Goal: Communication & Community: Ask a question

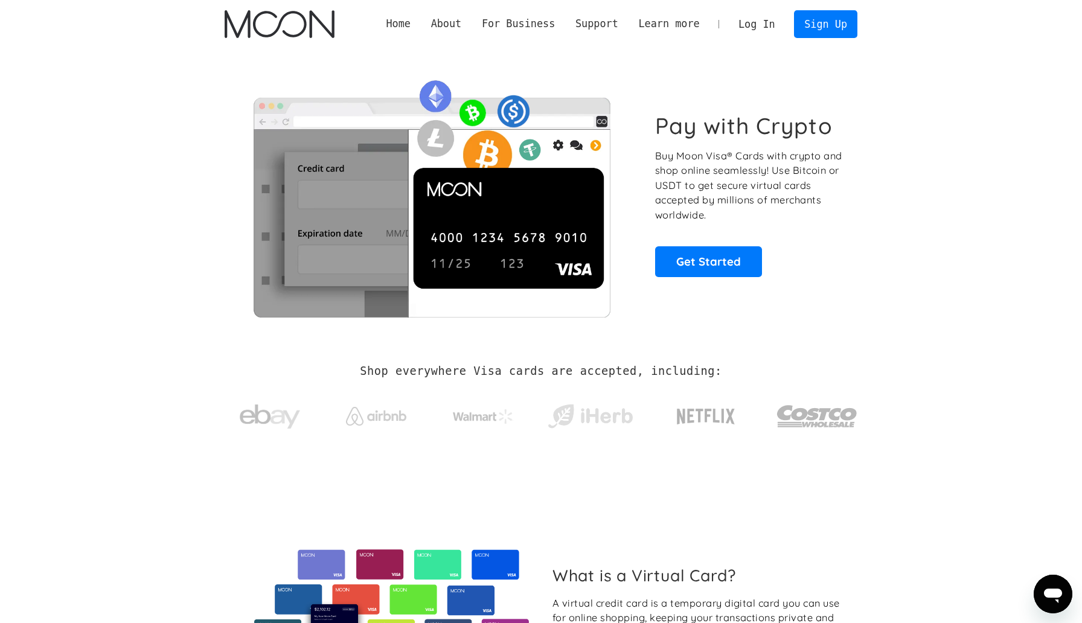
click at [749, 26] on link "Log In" at bounding box center [756, 24] width 57 height 27
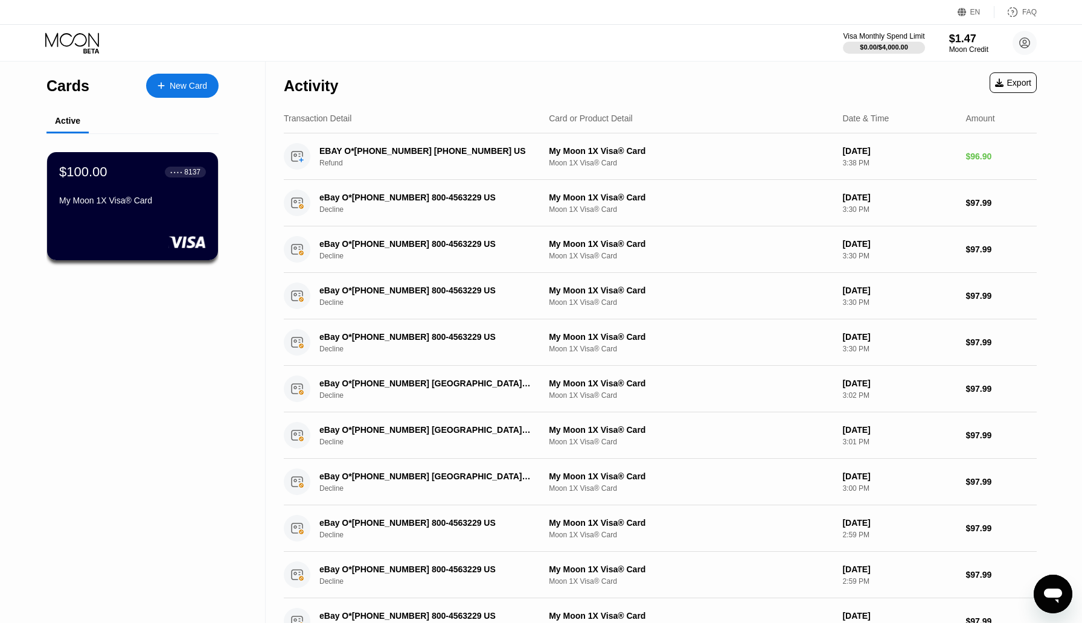
click at [1054, 588] on icon "Open messaging window" at bounding box center [1053, 594] width 22 height 22
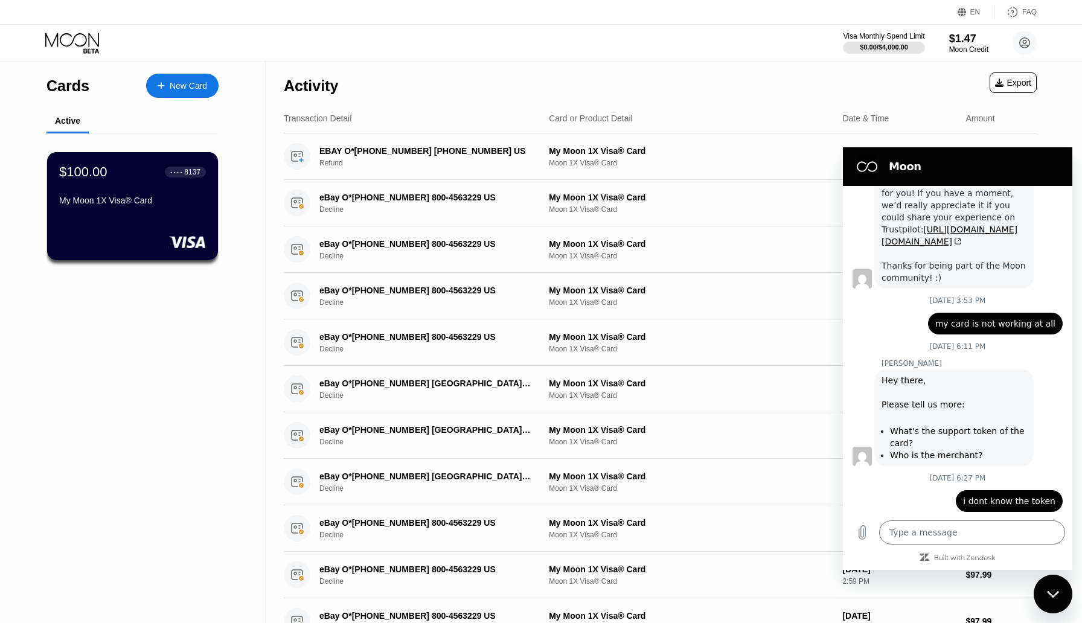
scroll to position [1622, 0]
click at [71, 157] on div "$100.00 ● ● ● ● 8137 My Moon 1X Visa® Card" at bounding box center [132, 206] width 173 height 109
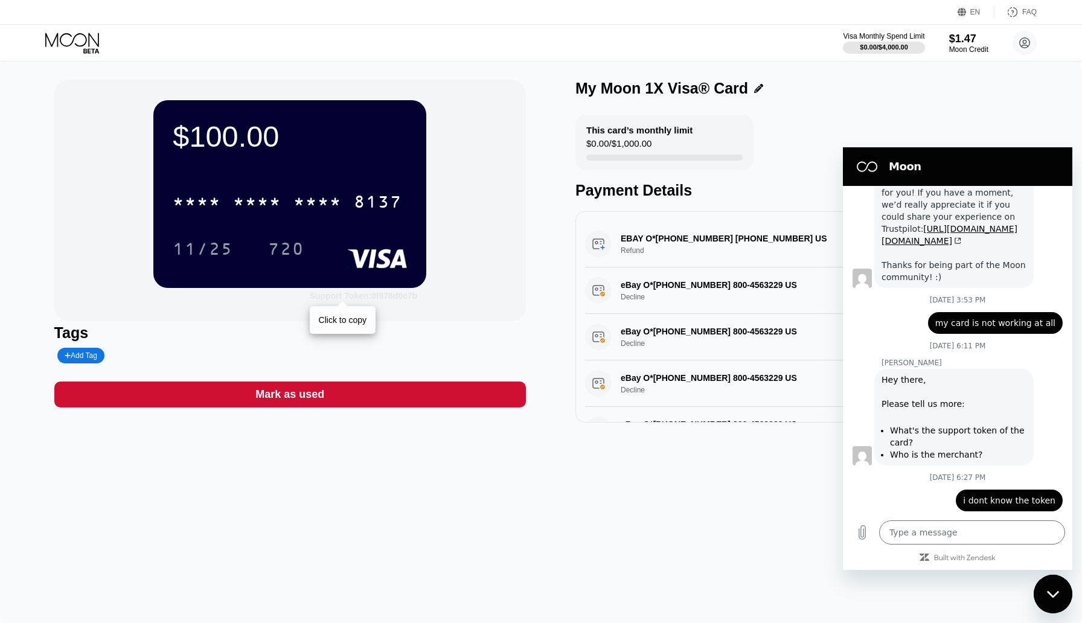
click at [377, 296] on div "Support Token: 0f978d0c7b" at bounding box center [364, 296] width 108 height 10
click at [962, 537] on textarea at bounding box center [972, 532] width 186 height 24
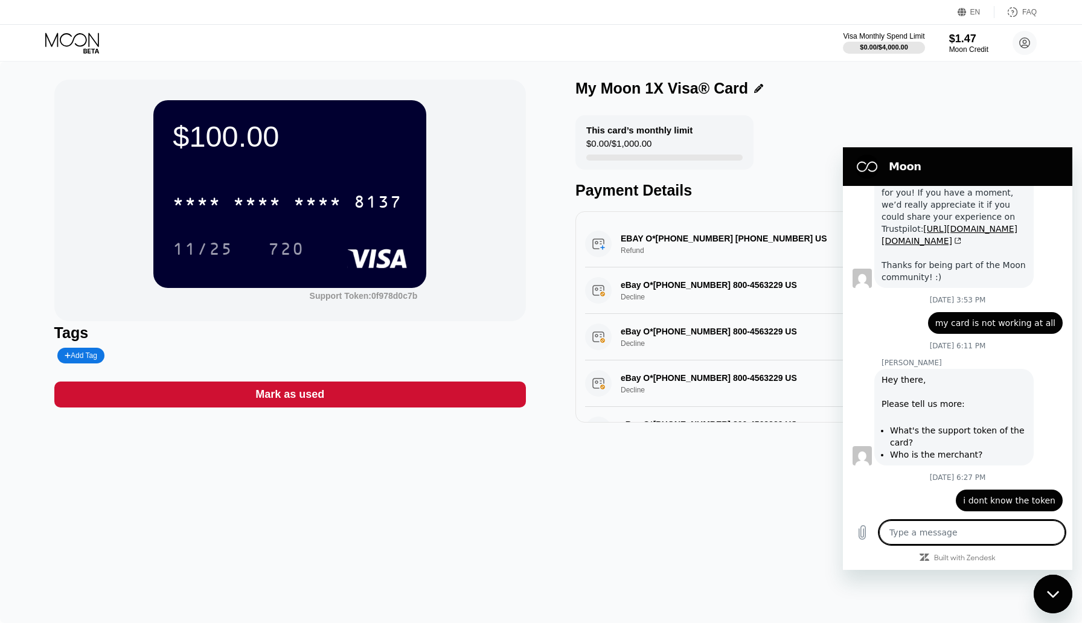
type textarea "0f978d0c7b"
type textarea "x"
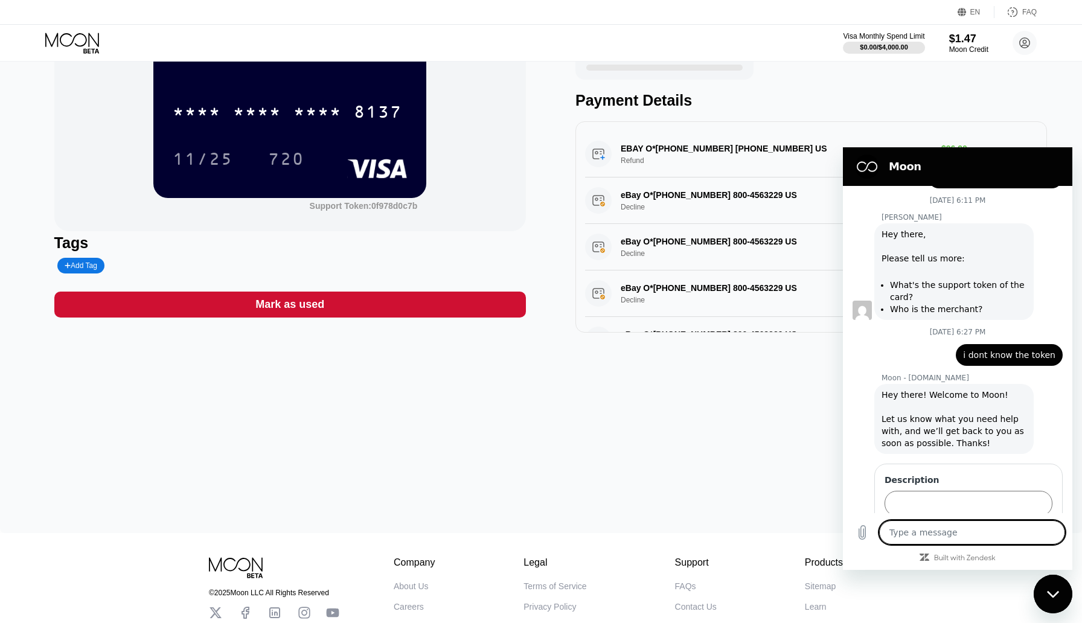
scroll to position [1802, 0]
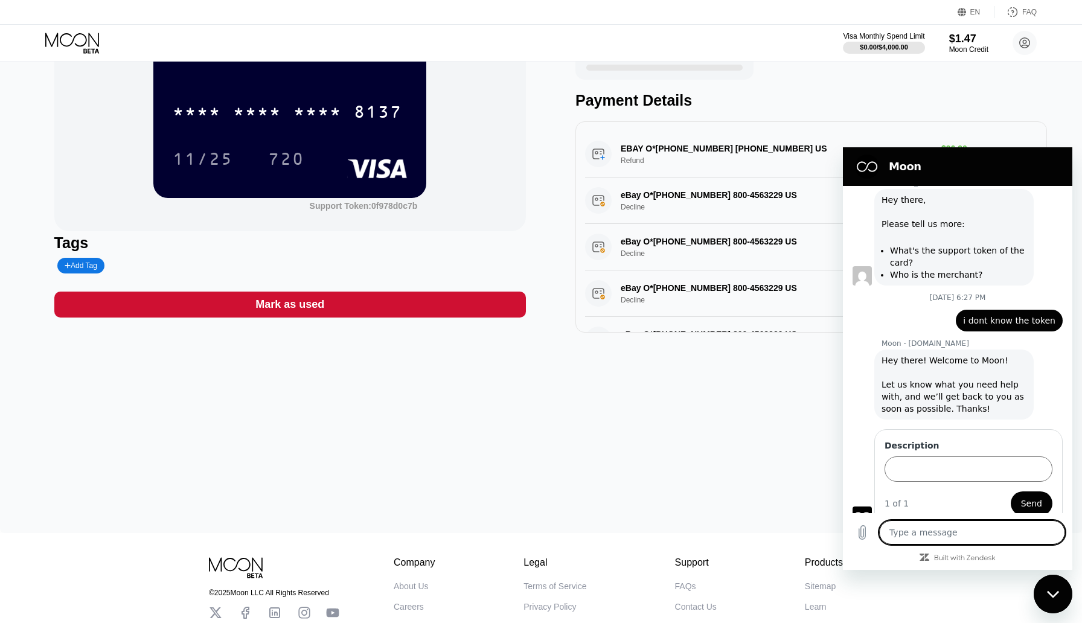
type textarea "t"
type textarea "x"
type textarea "th"
type textarea "x"
type textarea "tha"
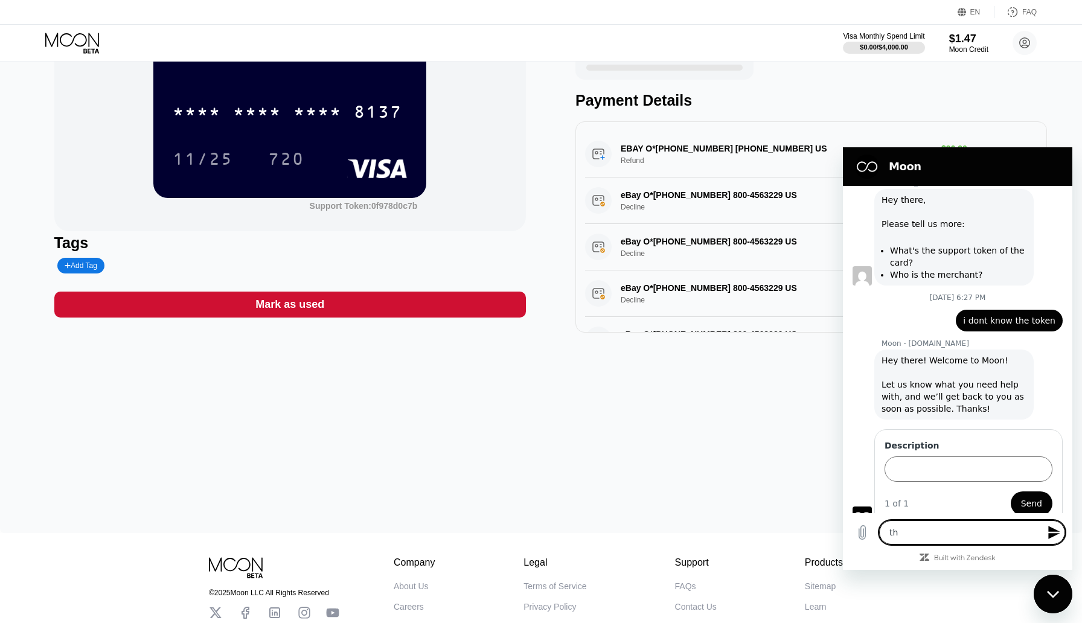
type textarea "x"
type textarea "that"
type textarea "x"
type textarea "that"
type textarea "x"
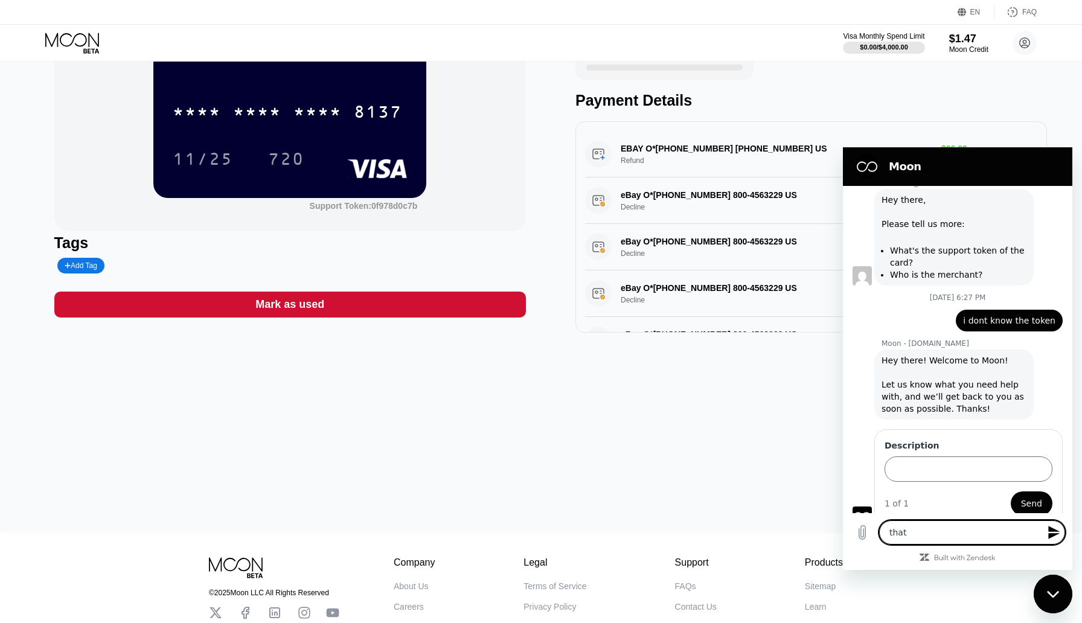
type textarea "that i"
type textarea "x"
type textarea "that id"
type textarea "x"
type textarea "that i"
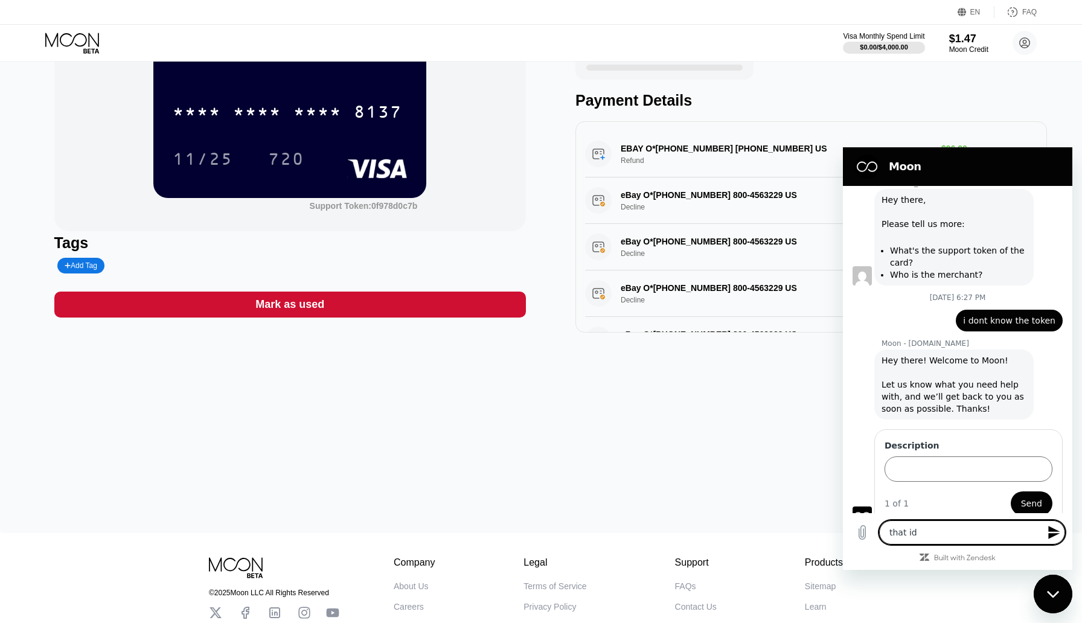
type textarea "x"
type textarea "that is"
type textarea "x"
type textarea "that is"
type textarea "x"
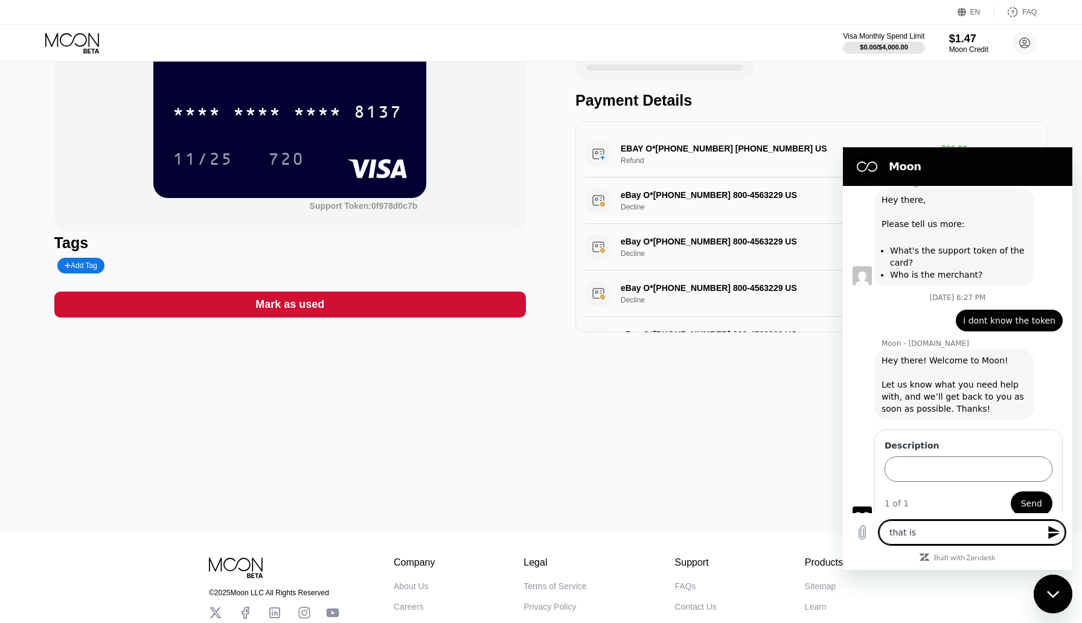
type textarea "that is t"
type textarea "x"
type textarea "that is th"
type textarea "x"
type textarea "that is the"
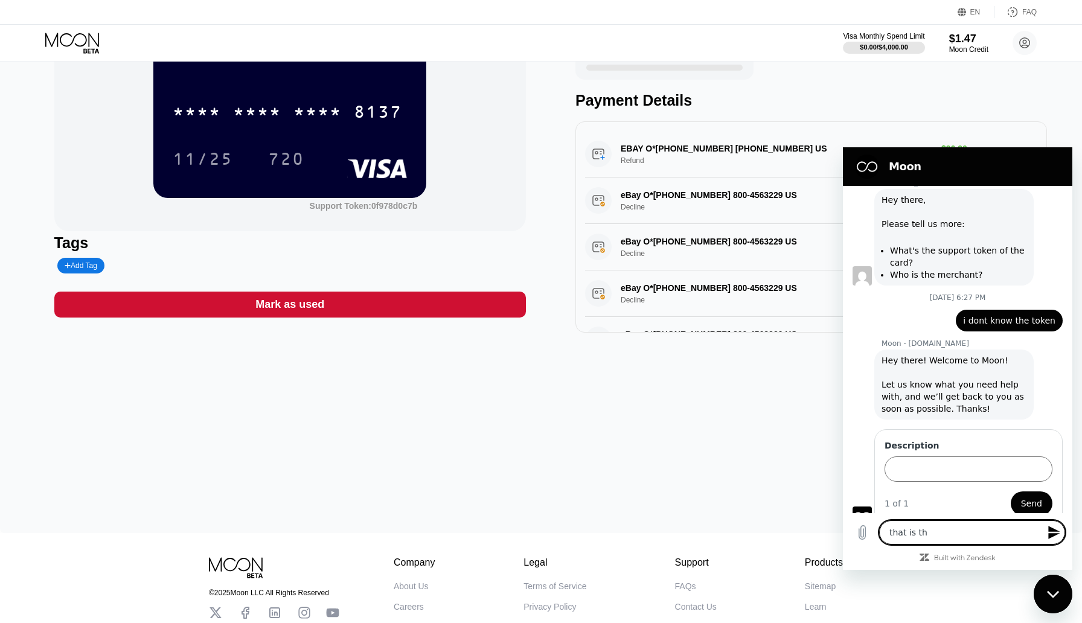
type textarea "x"
type textarea "that is the"
type textarea "x"
type textarea "that is the s"
type textarea "x"
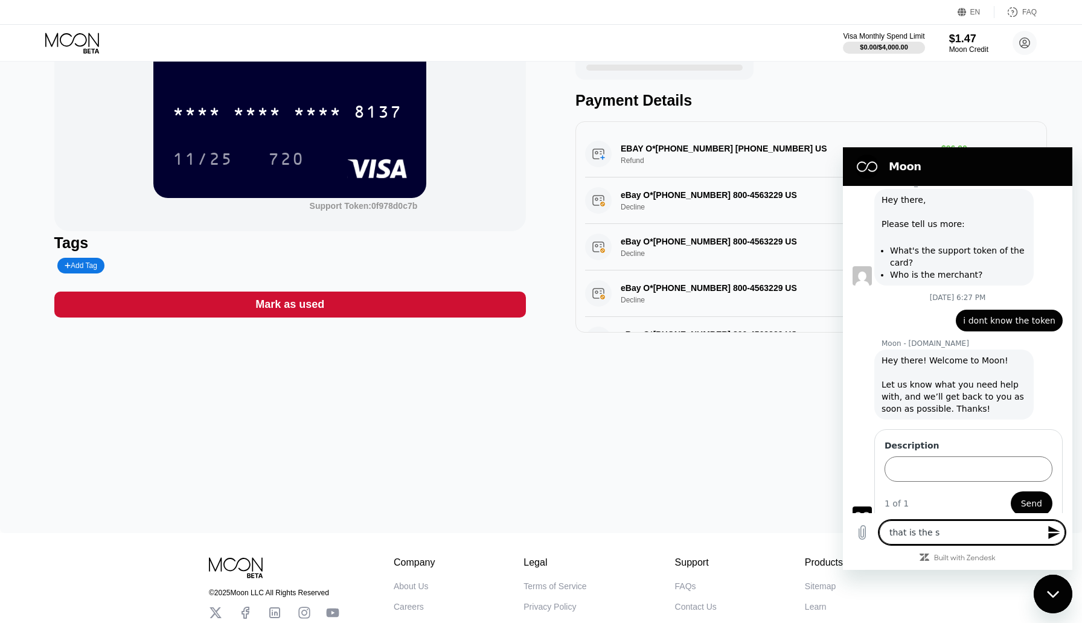
type textarea "that is the su"
type textarea "x"
type textarea "that is the sup"
type textarea "x"
type textarea "that is the supp"
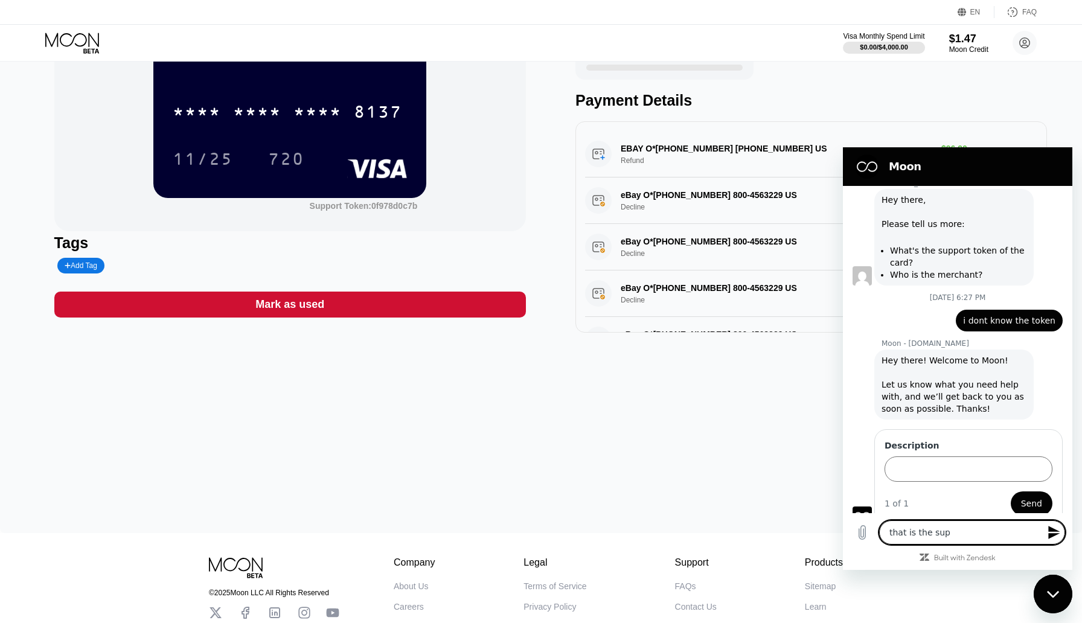
type textarea "x"
type textarea "that is the suppo"
type textarea "x"
type textarea "that is the suppor"
type textarea "x"
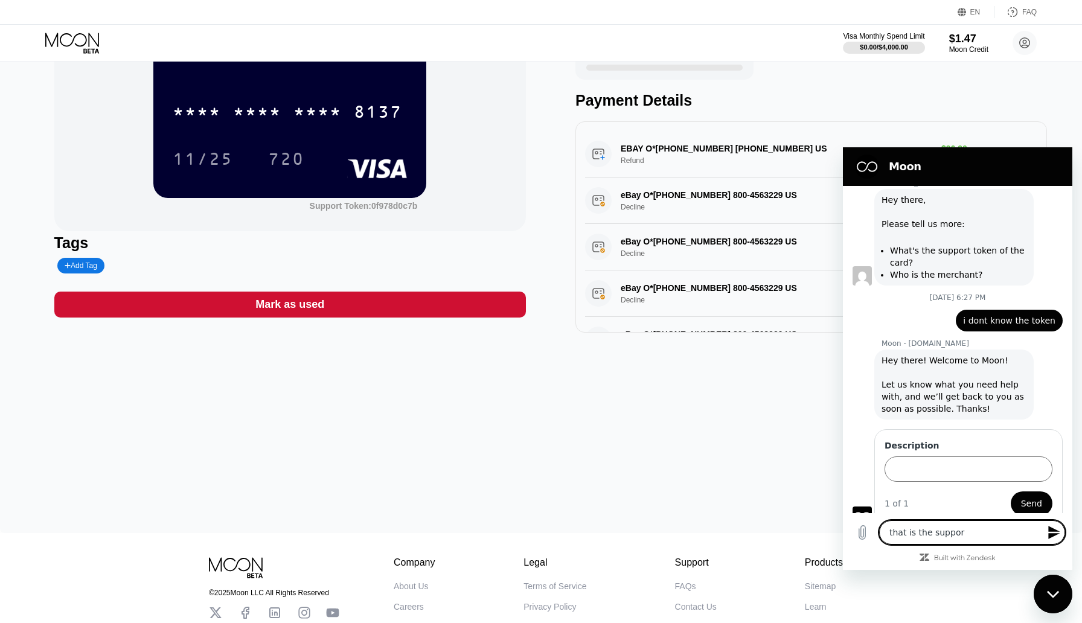
type textarea "that is the support"
type textarea "x"
type textarea "that is the support"
type textarea "x"
type textarea "that is the support t"
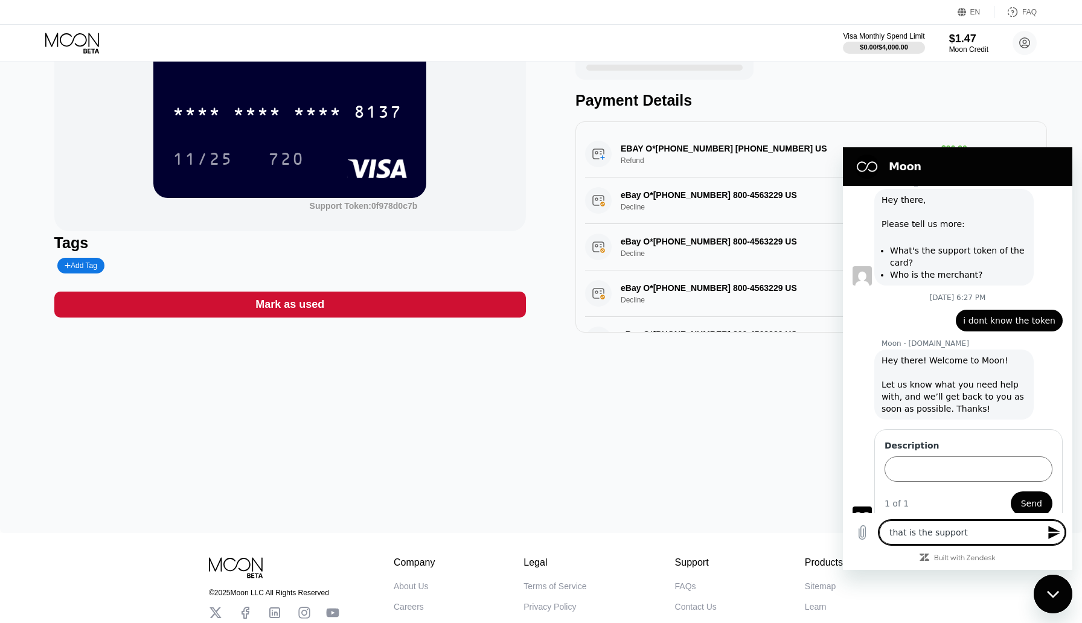
type textarea "x"
type textarea "that is the support to"
type textarea "x"
type textarea "that is the support tok"
type textarea "x"
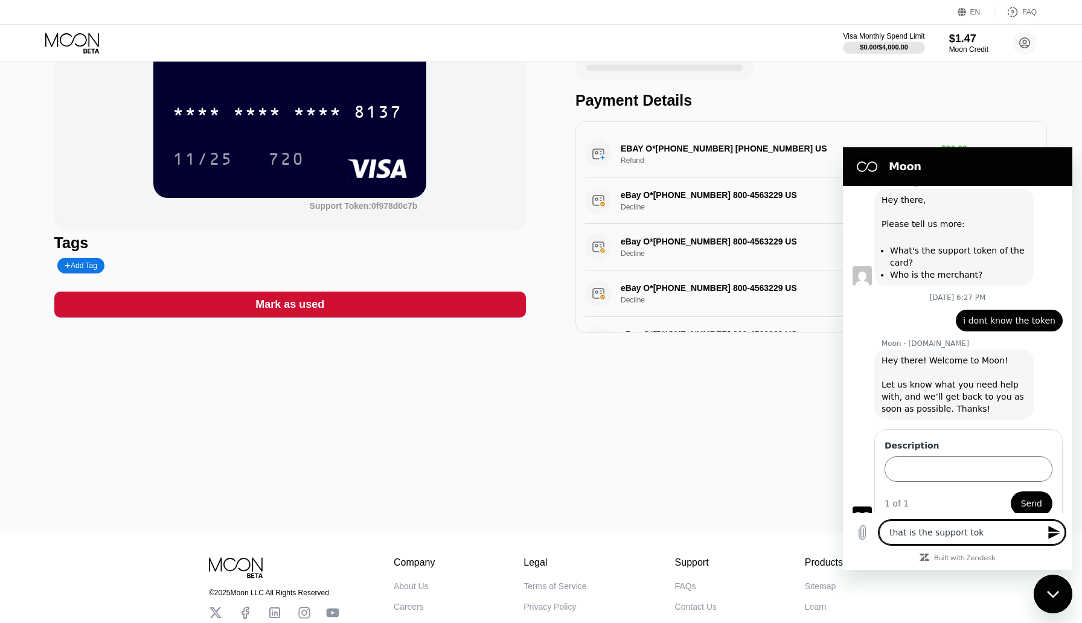
type textarea "that is the support toke"
type textarea "x"
type textarea "that is the support token"
type textarea "x"
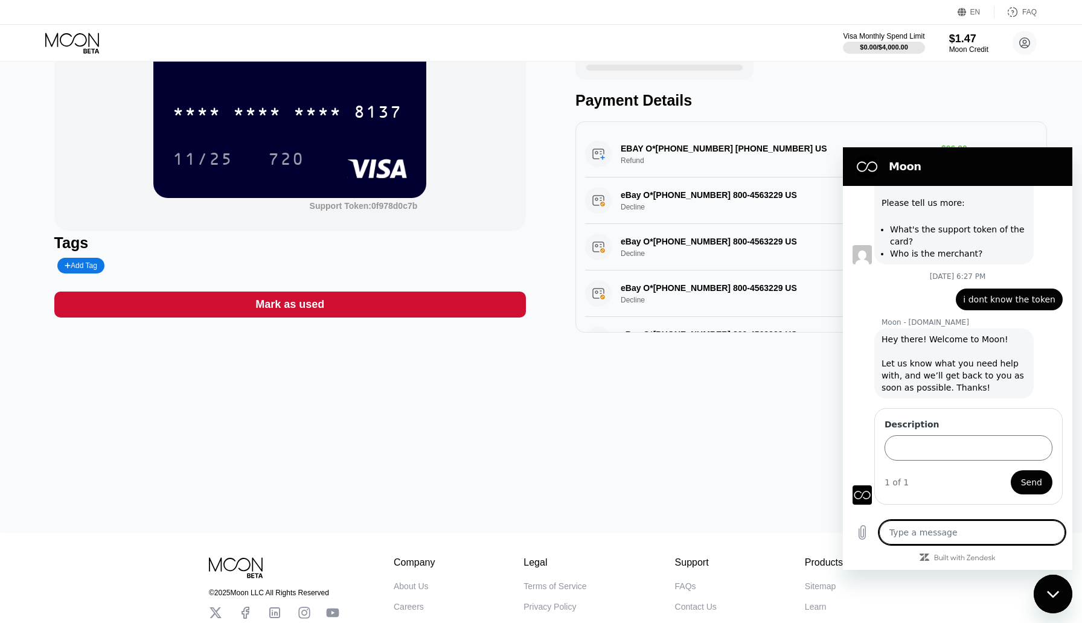
type textarea "x"
type textarea "a"
type textarea "x"
type textarea "an"
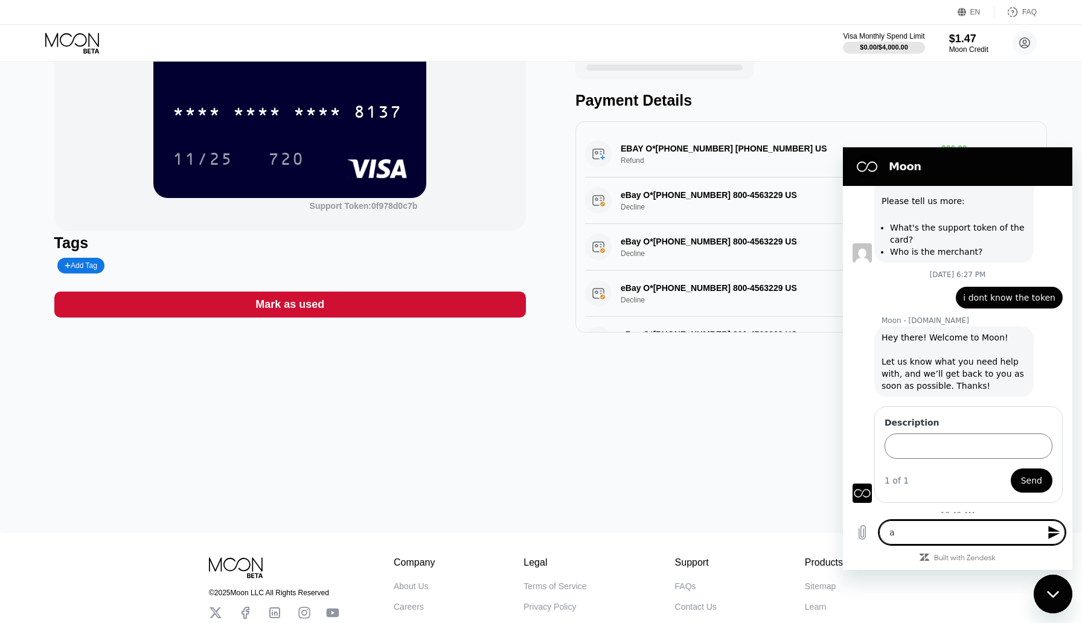
type textarea "x"
type textarea "and"
type textarea "x"
type textarea "and"
type textarea "x"
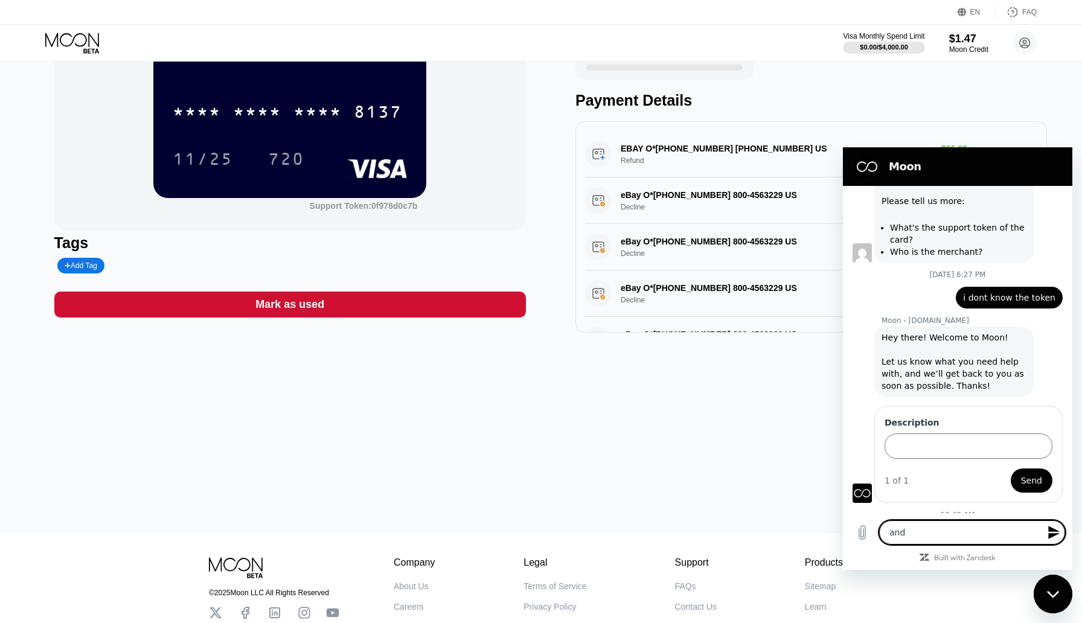
type textarea "and t"
type textarea "x"
type textarea "and th"
type textarea "x"
type textarea "and the"
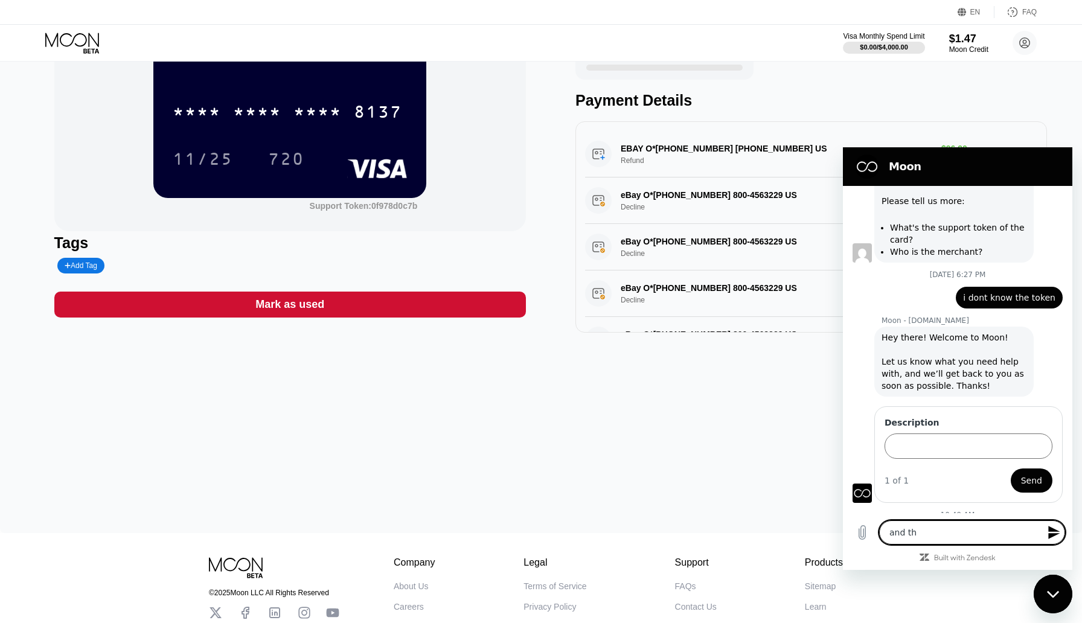
type textarea "x"
type textarea "and the"
type textarea "x"
type textarea "and the m"
type textarea "x"
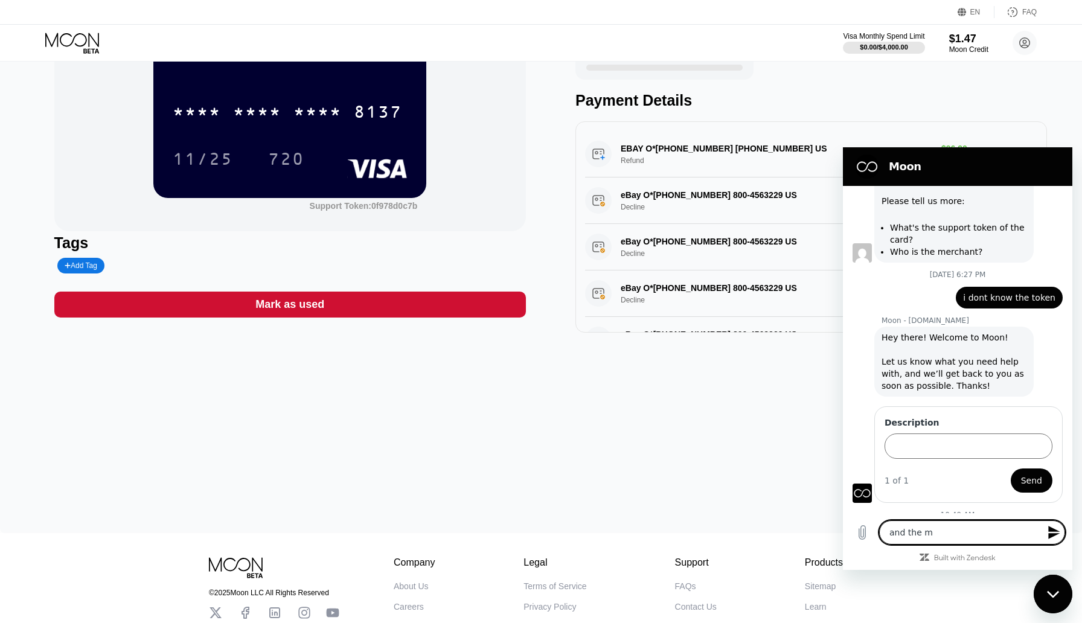
type textarea "and the me"
type textarea "x"
type textarea "and the mer"
type textarea "x"
type textarea "and the merc"
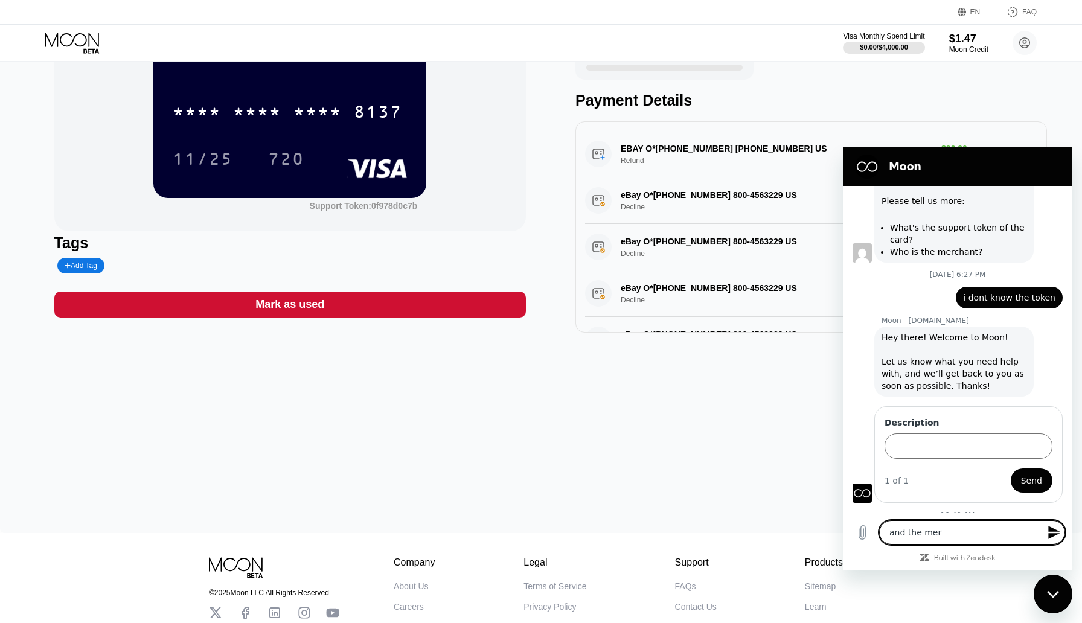
type textarea "x"
type textarea "and the merch"
type textarea "x"
type textarea "and the merche"
type textarea "x"
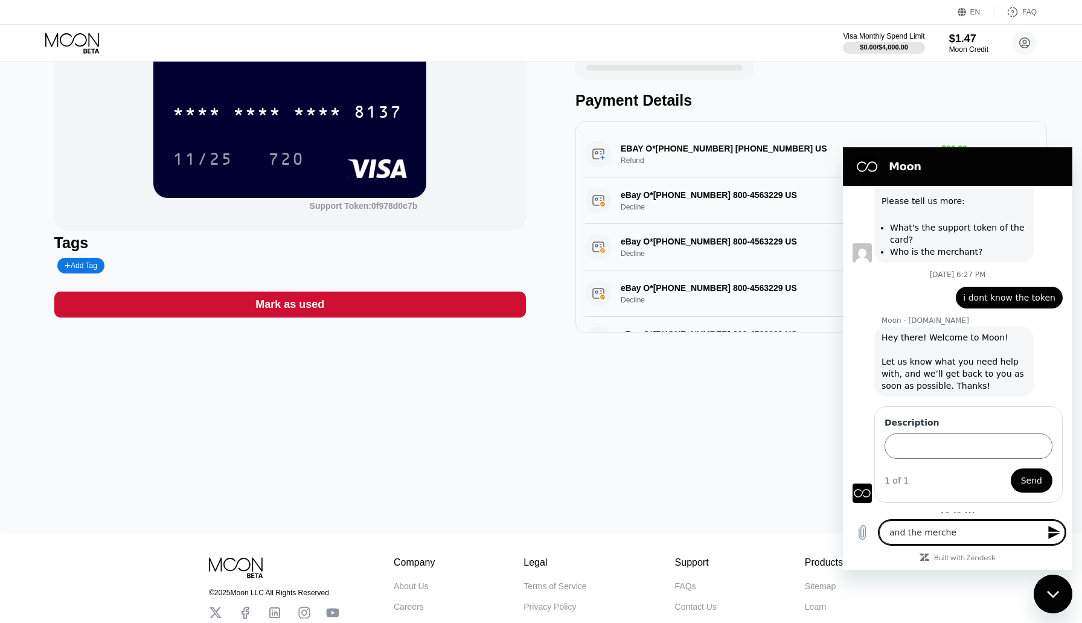
type textarea "and the merchen"
type textarea "x"
type textarea "and the merchent"
type textarea "x"
type textarea "and the merchent"
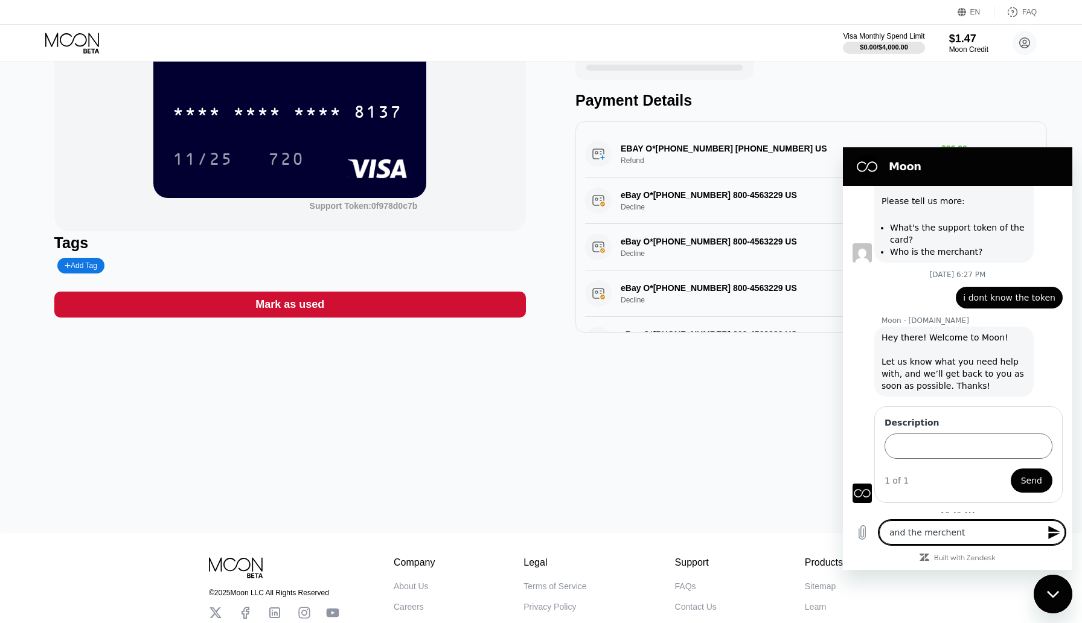
type textarea "x"
type textarea "and the merchent w"
type textarea "x"
type textarea "and the merchent wa"
type textarea "x"
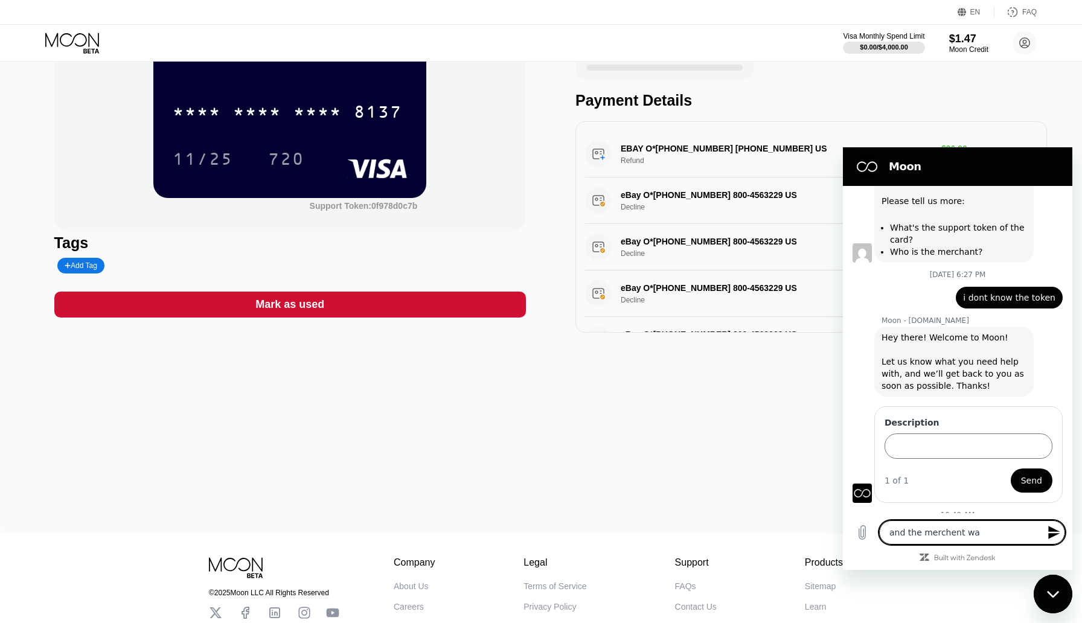
type textarea "and the merchent was"
type textarea "x"
type textarea "and the merchent was"
type textarea "x"
type textarea "and the merchent was e"
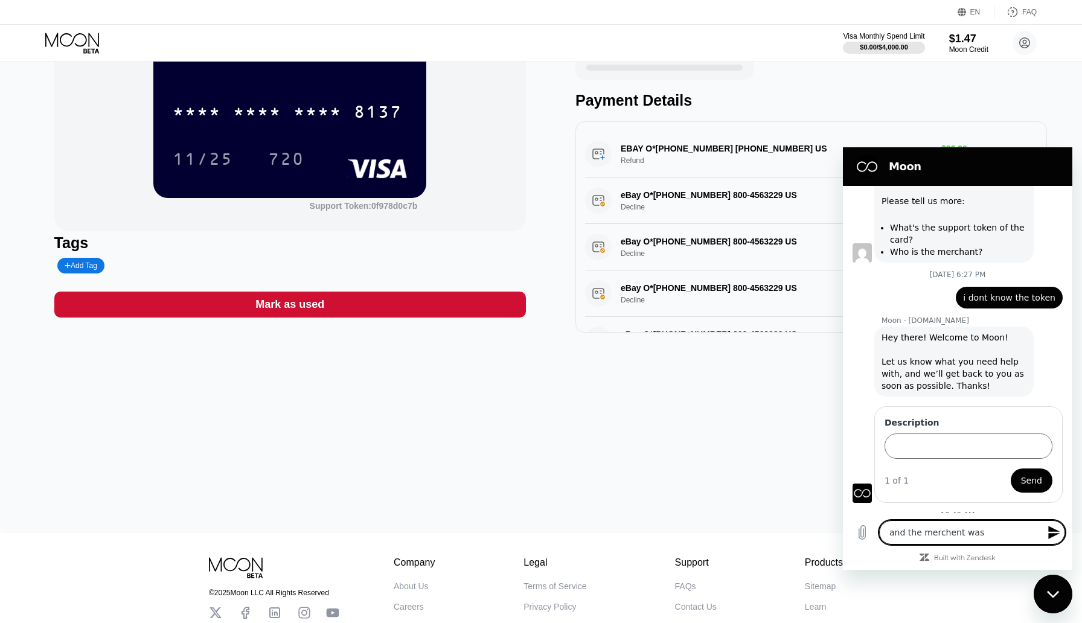
type textarea "x"
type textarea "and the merchent was ep"
type textarea "x"
type textarea "and the merchent was e"
type textarea "x"
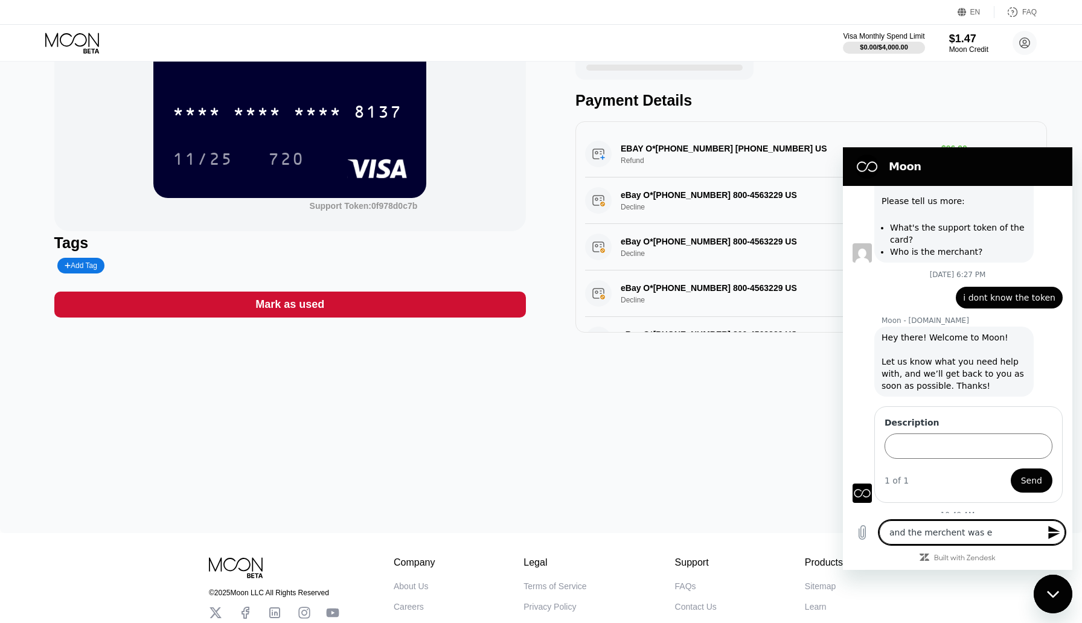
type textarea "and the merchent was eb"
type textarea "x"
type textarea "and the merchent was eba"
type textarea "x"
type textarea "and the merchent was ebay"
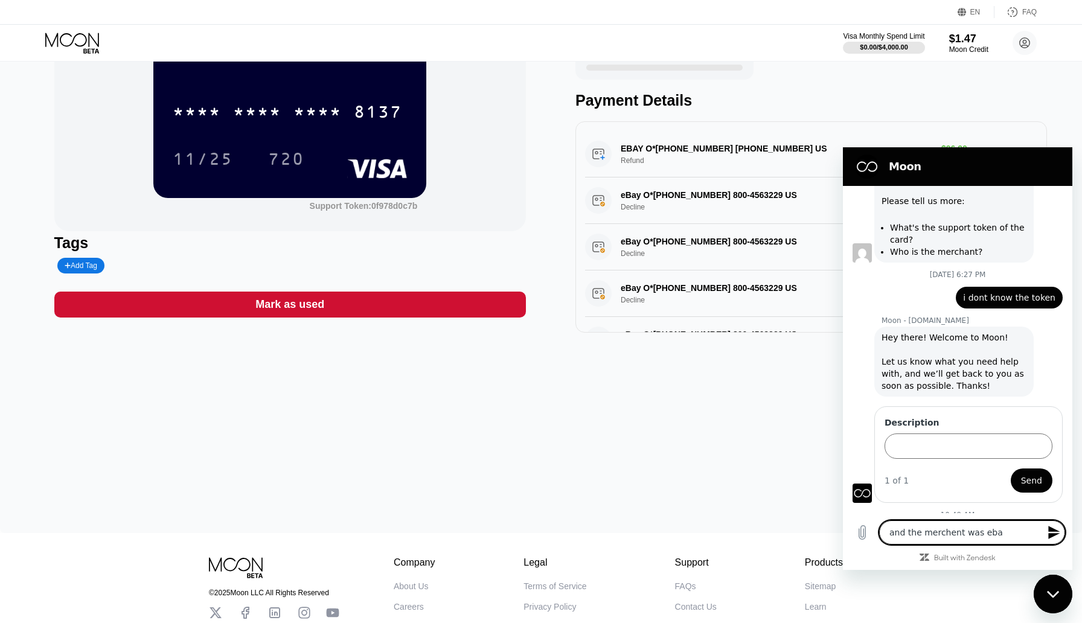
type textarea "x"
type textarea "and the merchent was eBay"
type textarea "x"
type textarea "and the merchent was eBay"
click at [1058, 529] on icon "Send message" at bounding box center [1054, 532] width 14 height 14
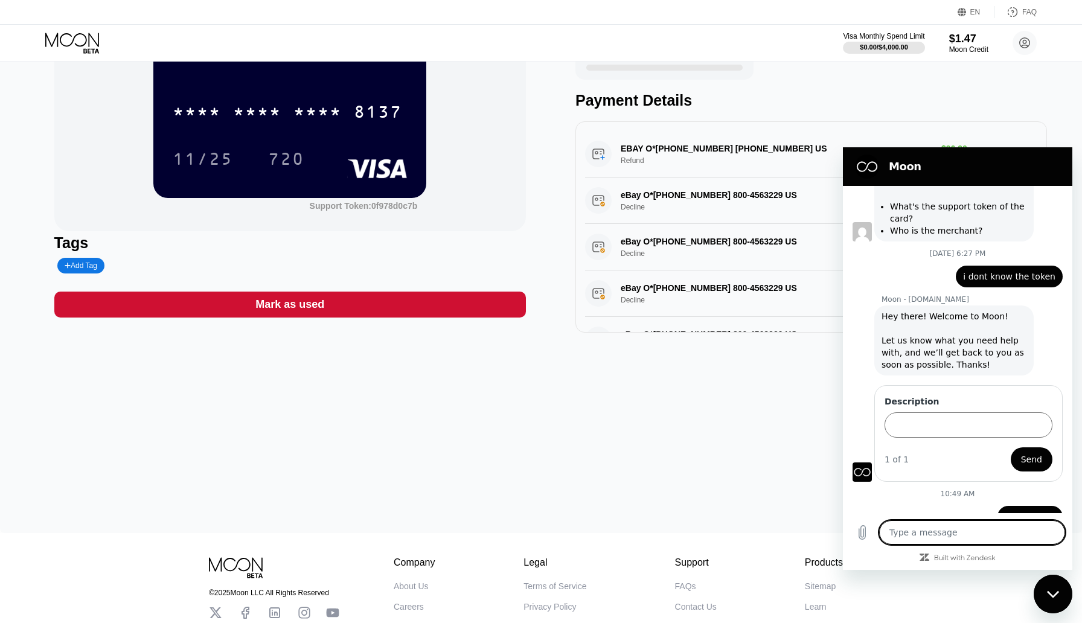
type textarea "x"
